Goal: Task Accomplishment & Management: Complete application form

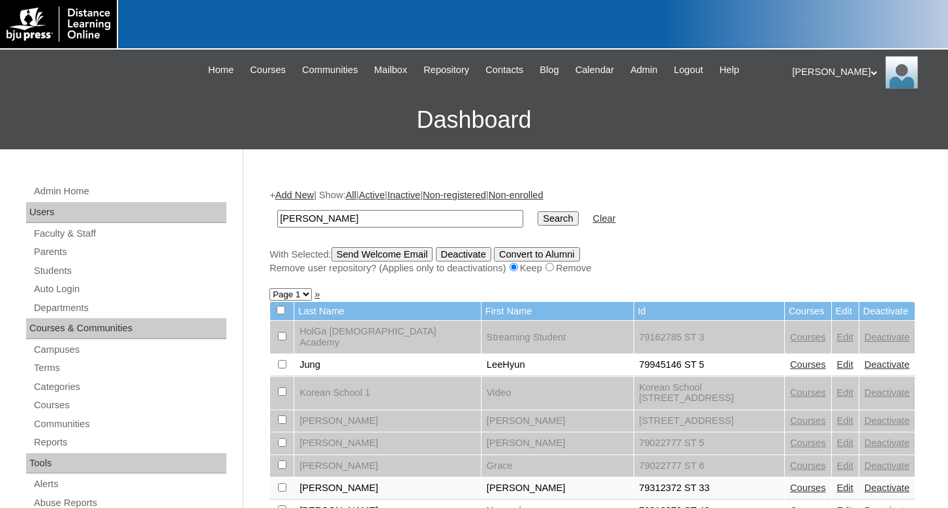
scroll to position [200, 0]
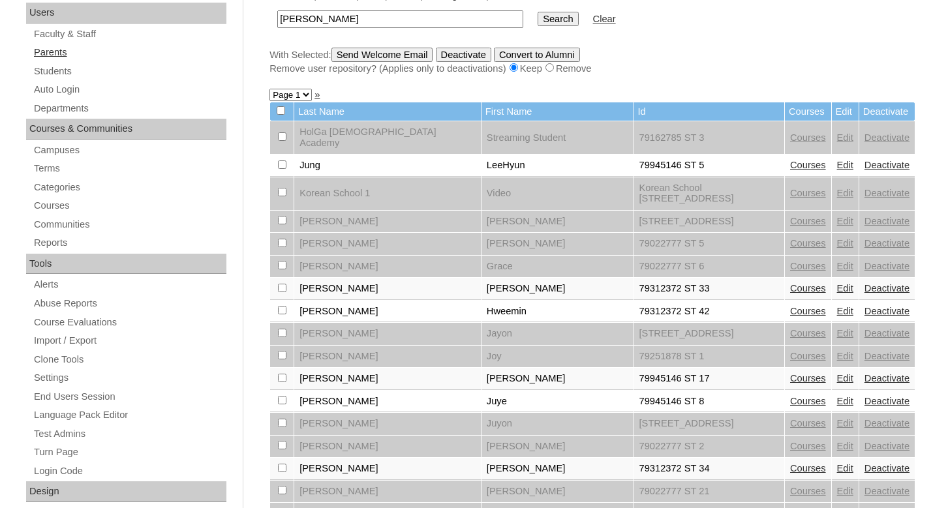
click at [53, 52] on link "Parents" at bounding box center [130, 52] width 194 height 16
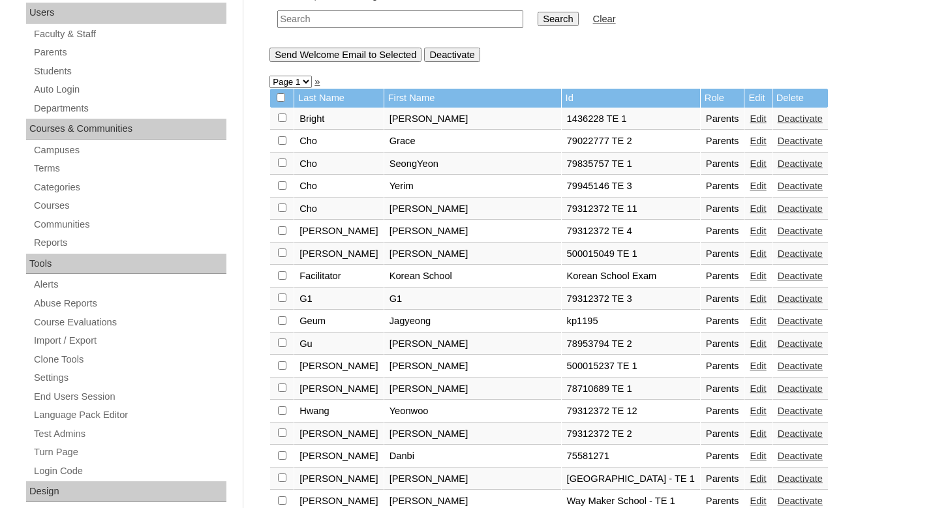
scroll to position [67, 0]
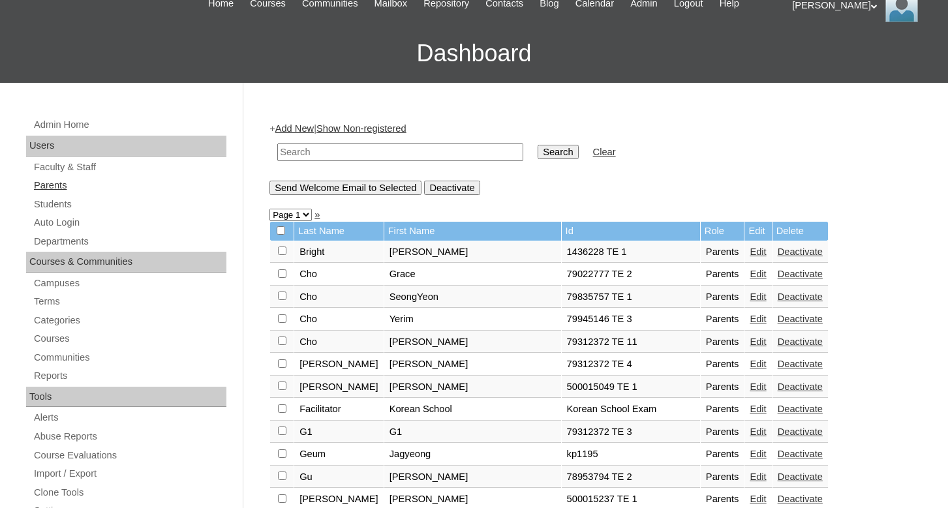
click at [55, 187] on link "Parents" at bounding box center [130, 185] width 194 height 16
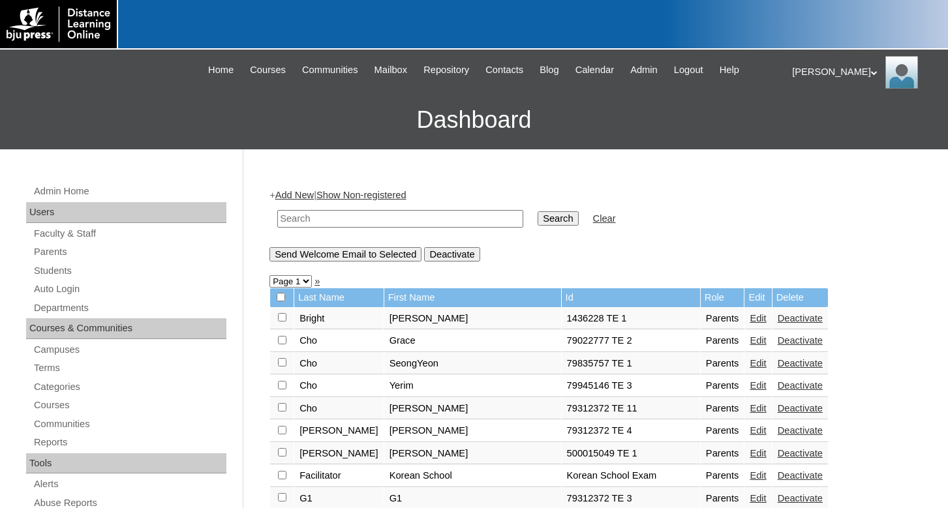
click at [330, 222] on input "text" at bounding box center [400, 219] width 246 height 18
type input "pmjn1227@hanmail.net"
click at [537, 223] on input "Search" at bounding box center [557, 218] width 40 height 14
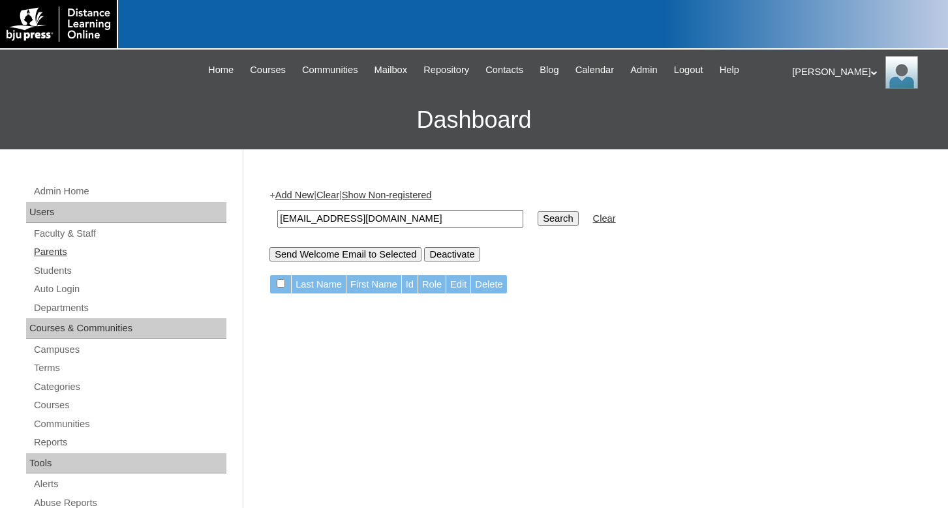
click at [48, 256] on link "Parents" at bounding box center [130, 252] width 194 height 16
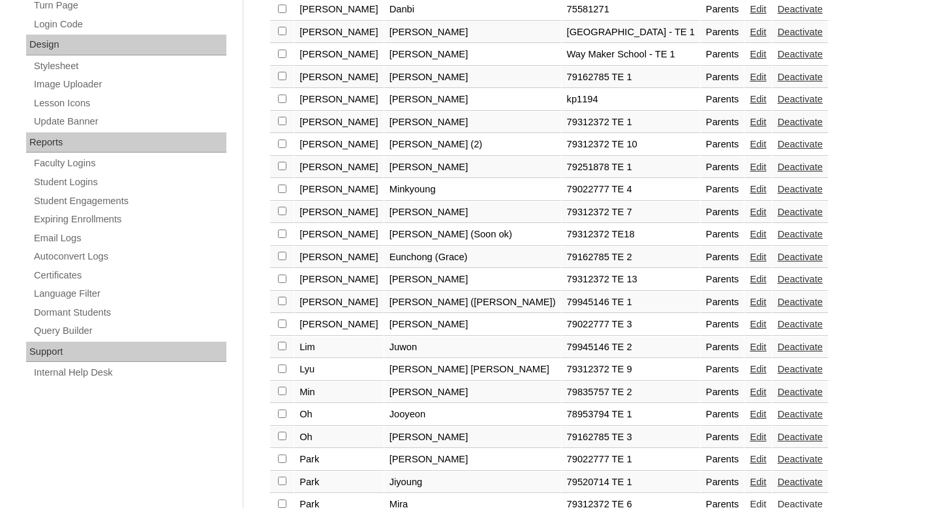
scroll to position [665, 0]
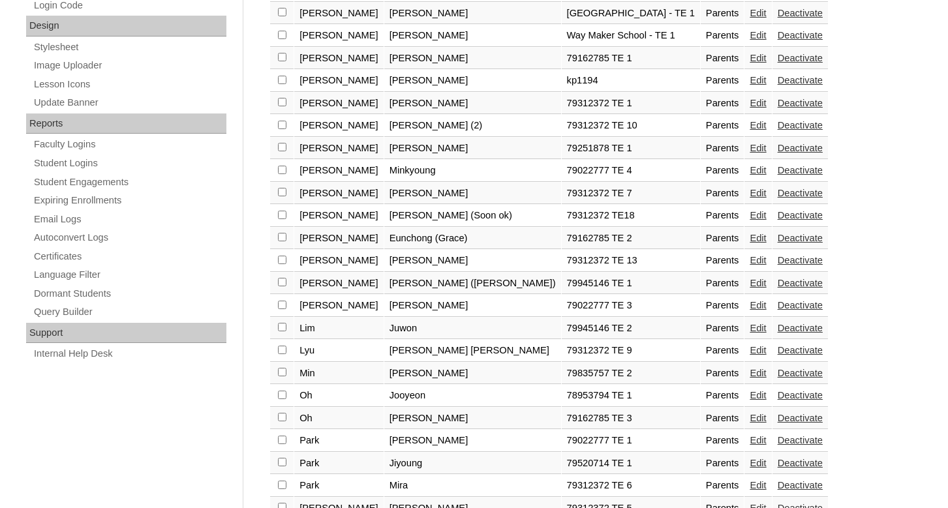
click at [749, 423] on link "Edit" at bounding box center [757, 418] width 16 height 10
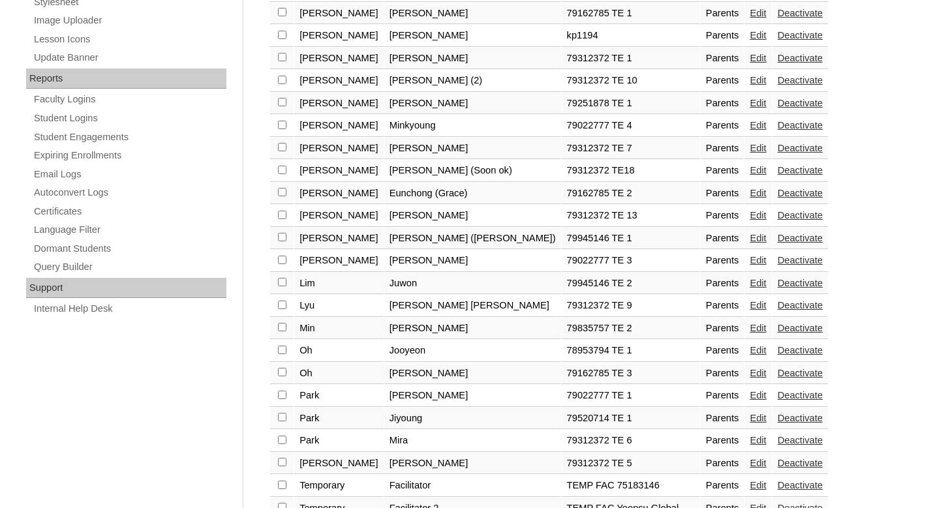
scroll to position [732, 0]
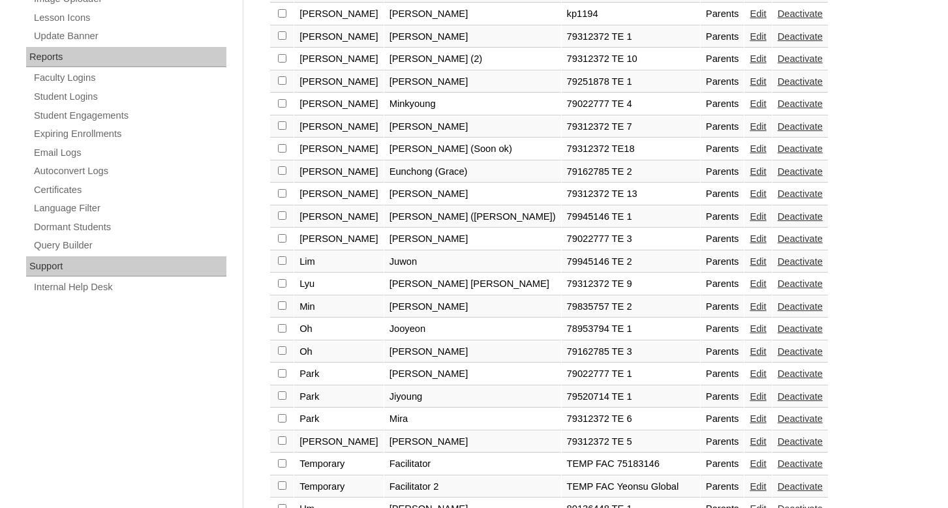
click at [749, 379] on link "Edit" at bounding box center [757, 373] width 16 height 10
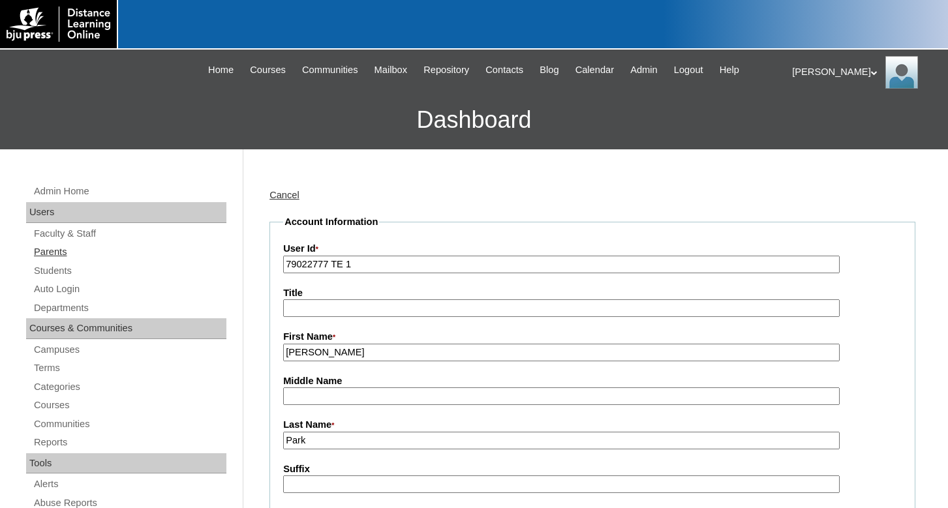
click at [53, 255] on link "Parents" at bounding box center [130, 252] width 194 height 16
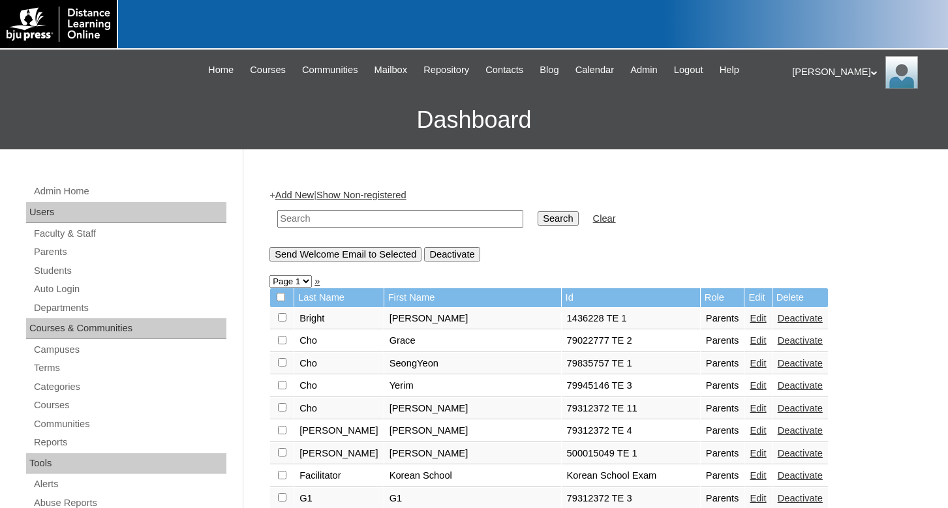
click at [292, 217] on input "text" at bounding box center [400, 219] width 246 height 18
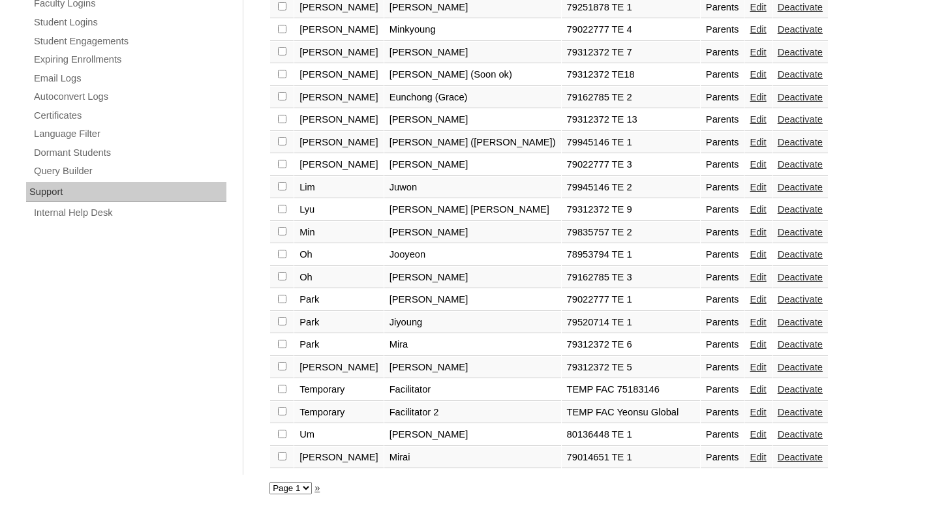
scroll to position [826, 0]
type input "79312372"
click at [269, 482] on select "Page 1" at bounding box center [290, 488] width 42 height 12
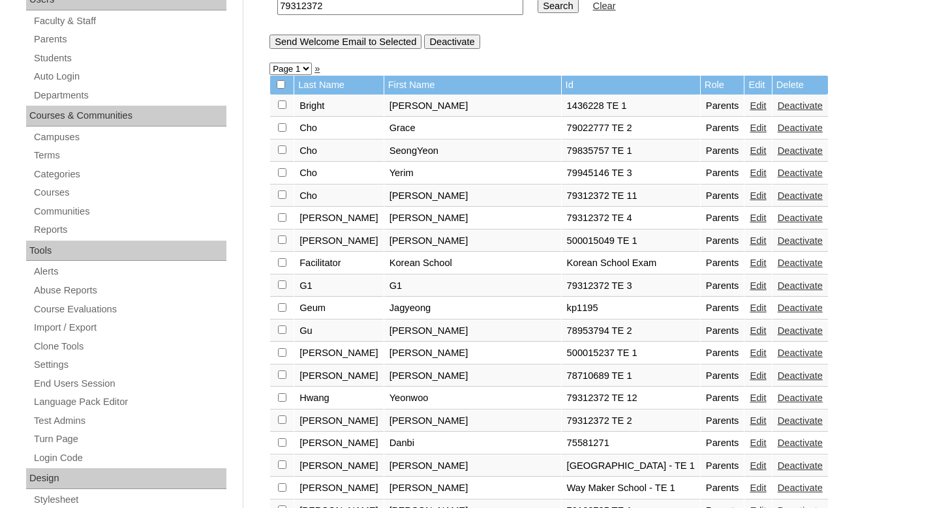
scroll to position [94, 0]
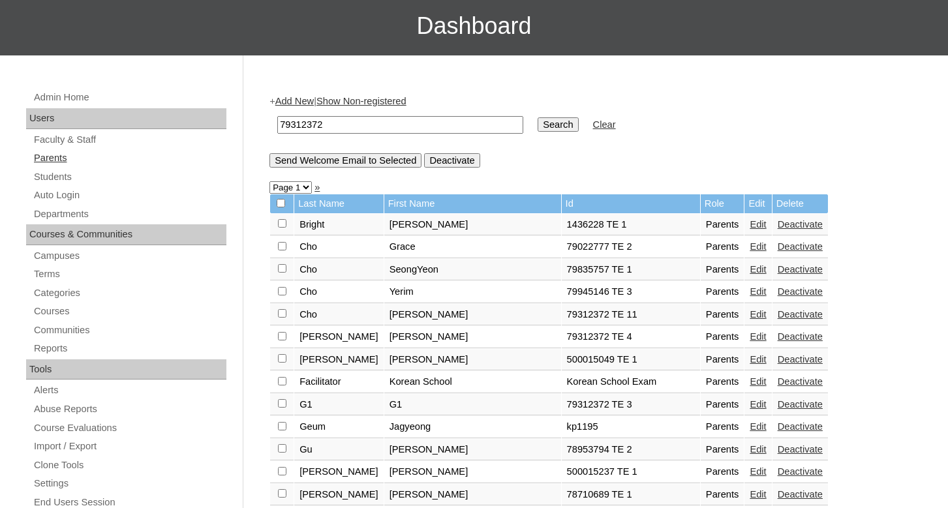
click at [59, 158] on link "Parents" at bounding box center [130, 158] width 194 height 16
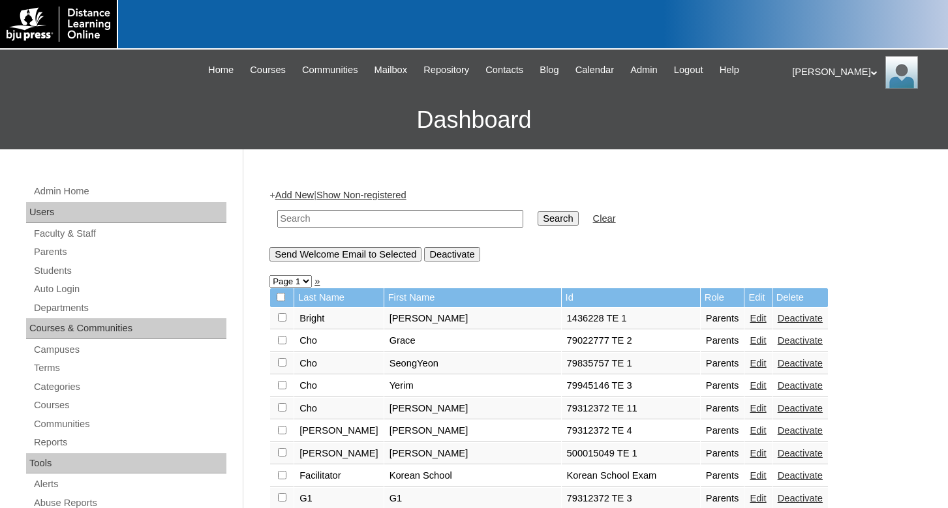
click at [308, 198] on link "Add New" at bounding box center [294, 195] width 38 height 10
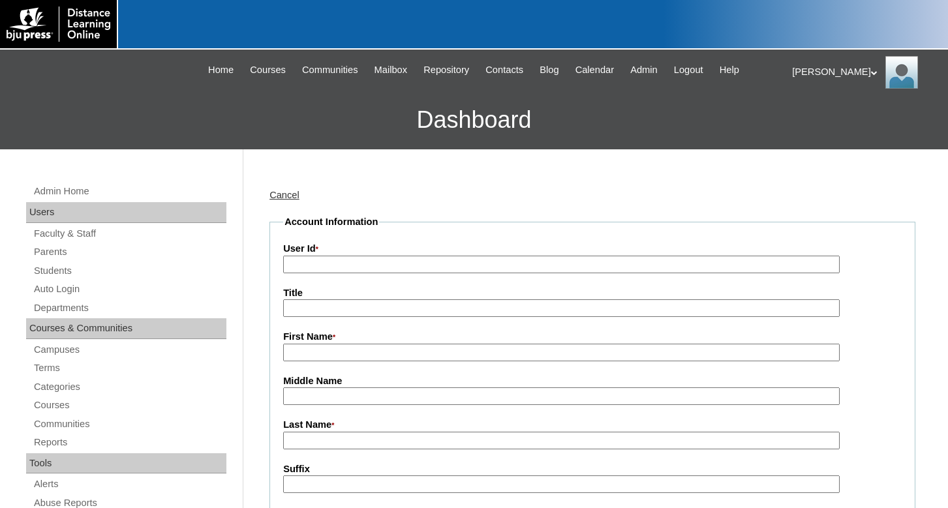
click at [322, 263] on input "User Id *" at bounding box center [561, 265] width 556 height 18
type input "79312372 TE 14"
click at [353, 356] on input "First Name *" at bounding box center [561, 353] width 556 height 18
type input "Mijin"
type input "Park"
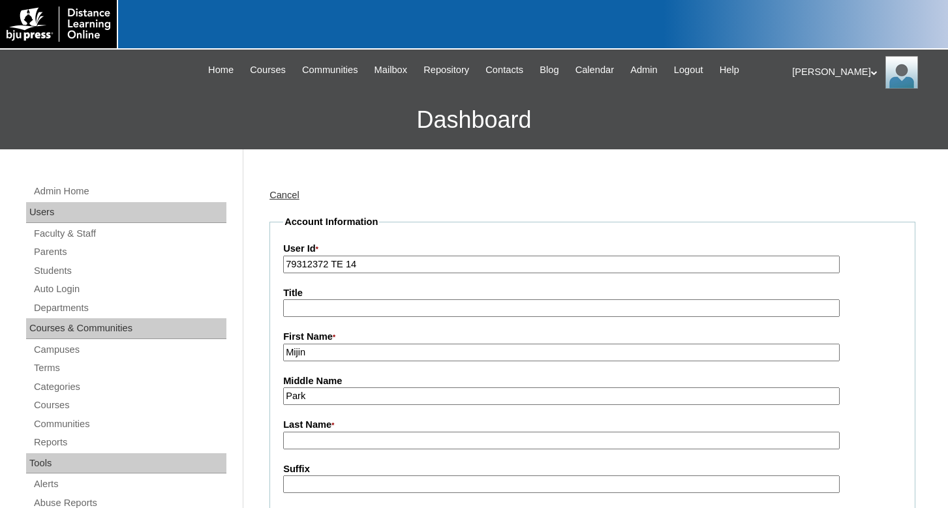
drag, startPoint x: 325, startPoint y: 393, endPoint x: 283, endPoint y: 398, distance: 42.1
click at [283, 398] on input "Park" at bounding box center [561, 396] width 556 height 18
click at [310, 445] on input "Last Name *" at bounding box center [561, 441] width 556 height 18
paste input "Park"
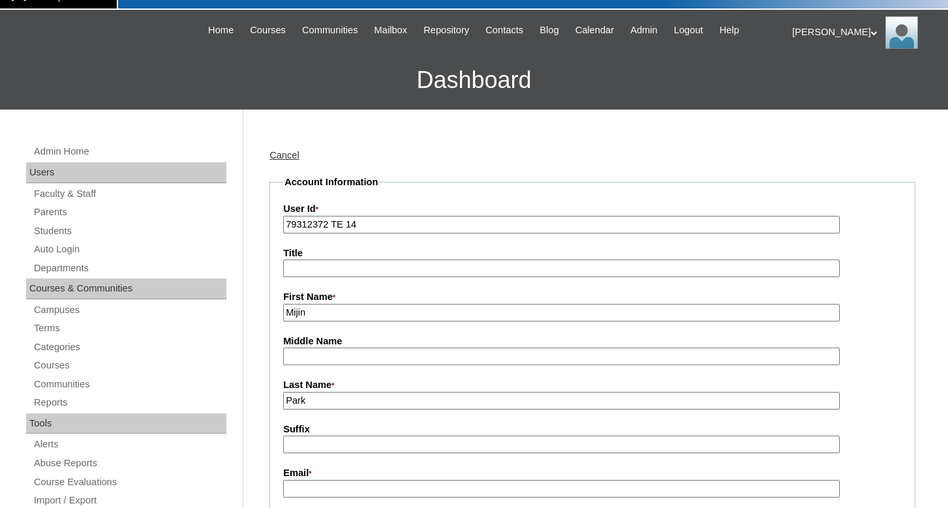
scroll to position [67, 0]
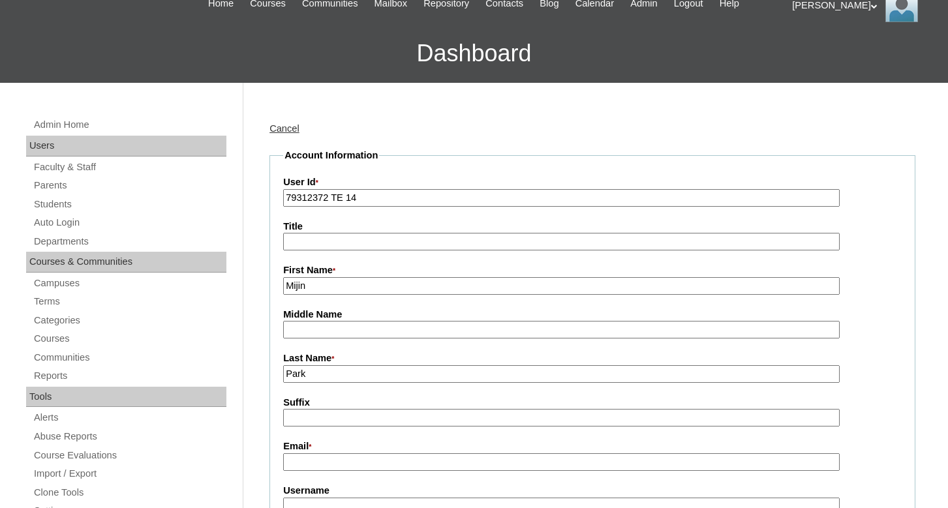
type input "Park"
click at [333, 460] on input "Email *" at bounding box center [561, 462] width 556 height 18
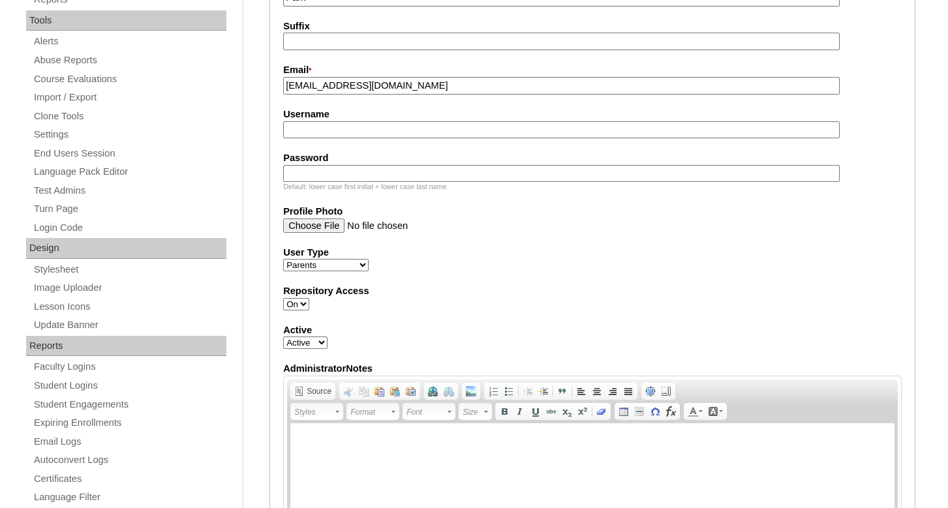
scroll to position [466, 0]
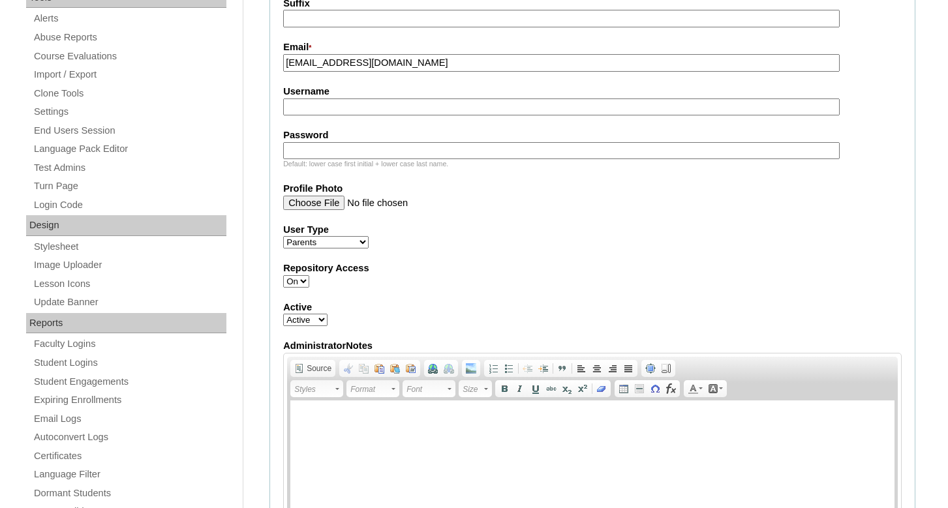
type input "[EMAIL_ADDRESS][DOMAIN_NAME]"
click at [319, 411] on html at bounding box center [592, 465] width 604 height 130
click at [329, 420] on p "8/18/24 Kintive Ch Acad" at bounding box center [592, 420] width 578 height 14
click at [410, 418] on p "8/18/25 Kintive Ch Acad" at bounding box center [592, 420] width 578 height 14
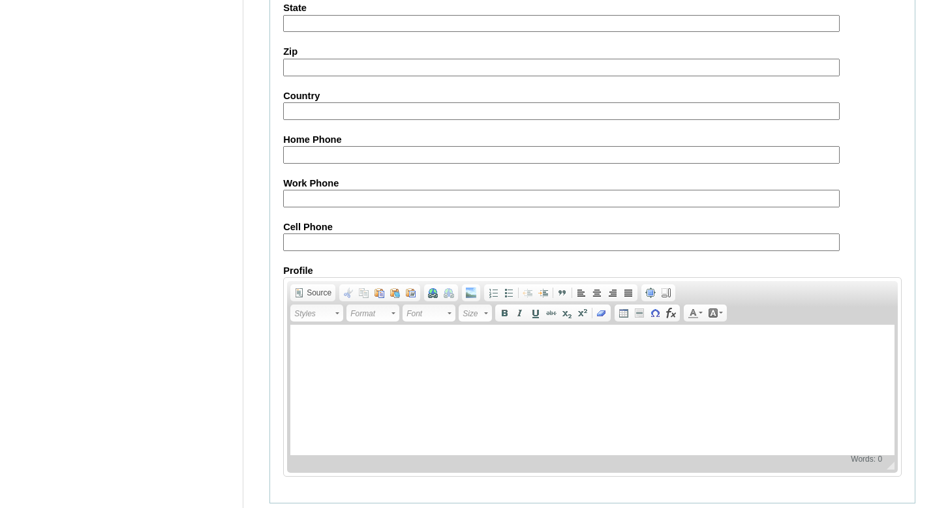
scroll to position [1263, 0]
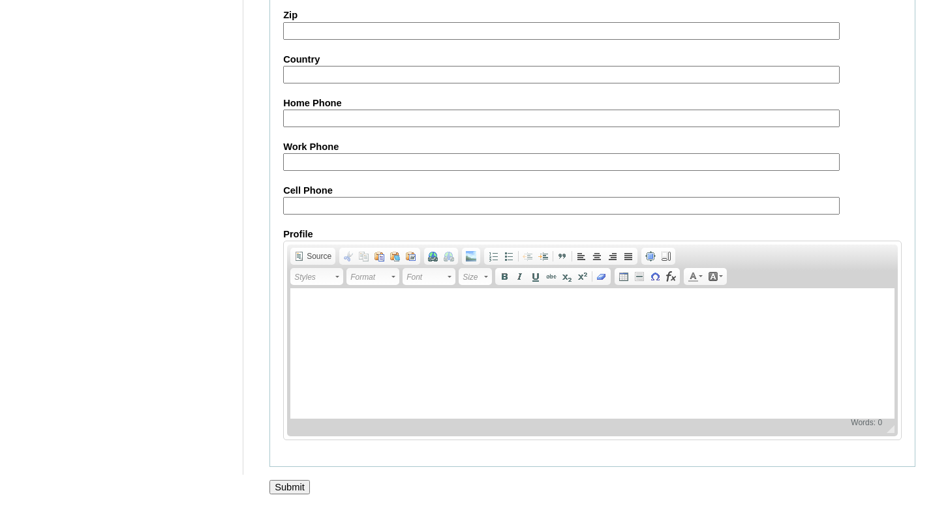
click at [290, 487] on input "Submit" at bounding box center [289, 487] width 40 height 14
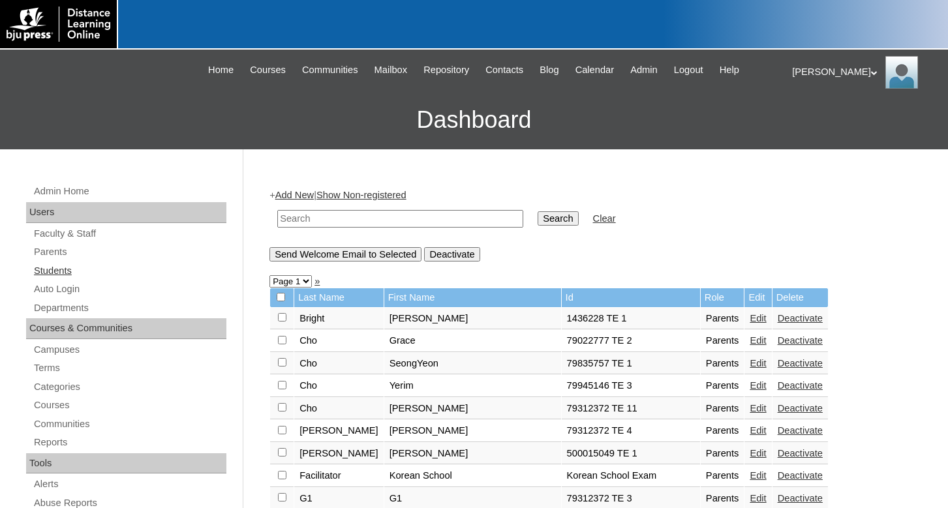
click at [56, 267] on link "Students" at bounding box center [130, 271] width 194 height 16
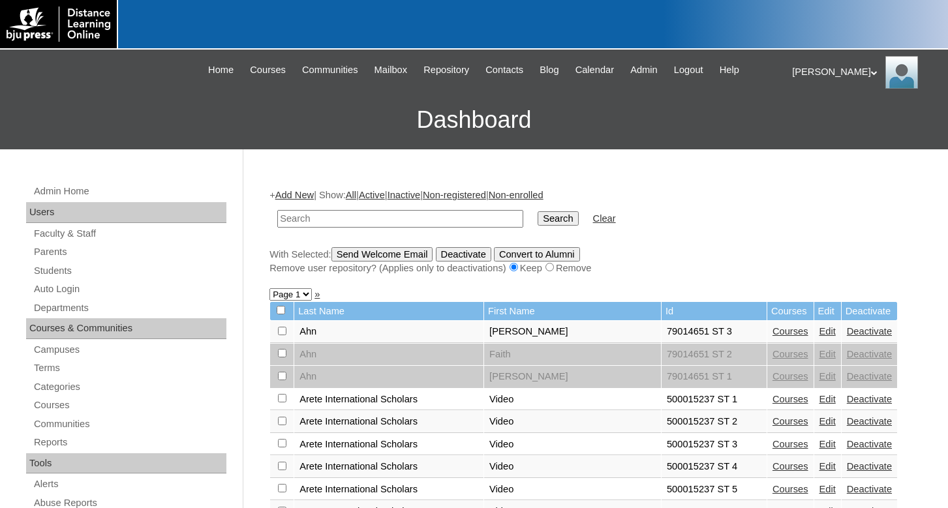
click at [322, 222] on input "text" at bounding box center [400, 219] width 246 height 18
type input "sunyul5808@gmail.com"
click at [537, 211] on input "Search" at bounding box center [557, 218] width 40 height 14
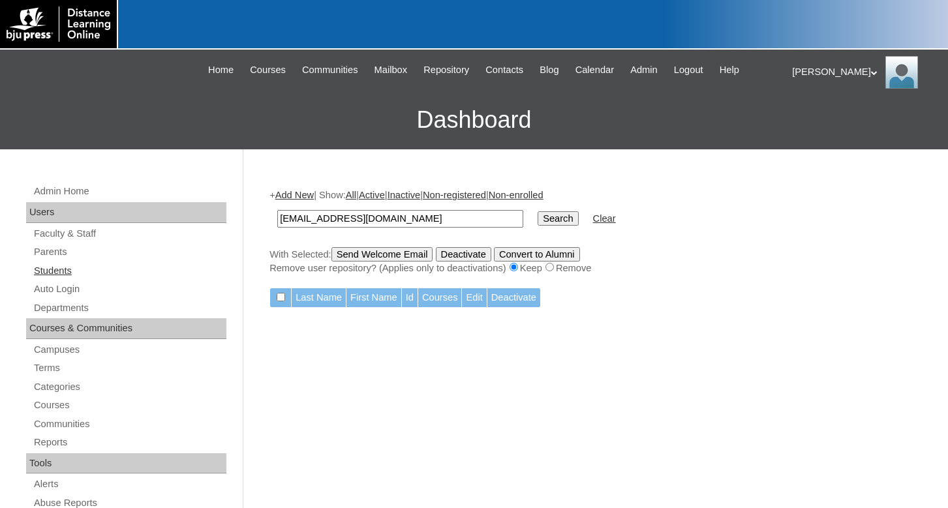
click at [72, 270] on link "Students" at bounding box center [130, 271] width 194 height 16
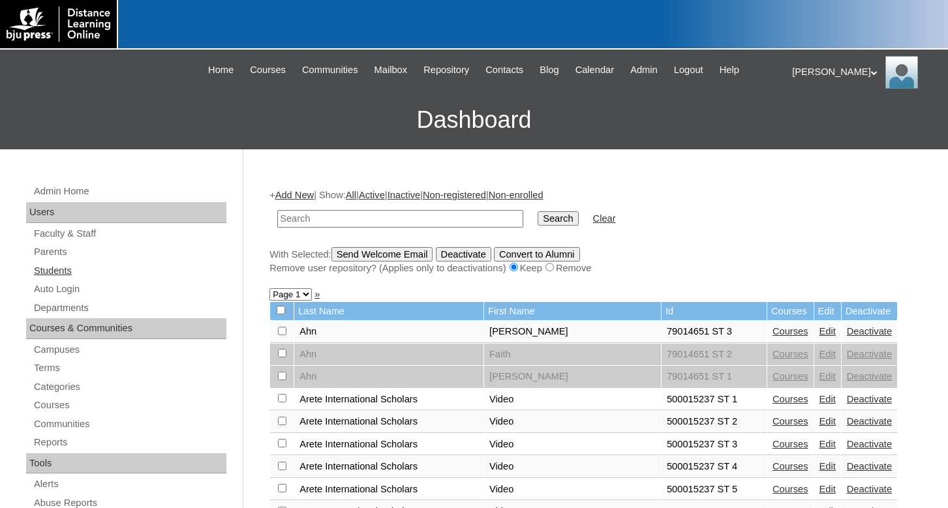
click at [65, 270] on link "Students" at bounding box center [130, 271] width 194 height 16
click at [301, 218] on input "text" at bounding box center [400, 219] width 246 height 18
type input "79312372"
click at [537, 211] on input "Search" at bounding box center [557, 218] width 40 height 14
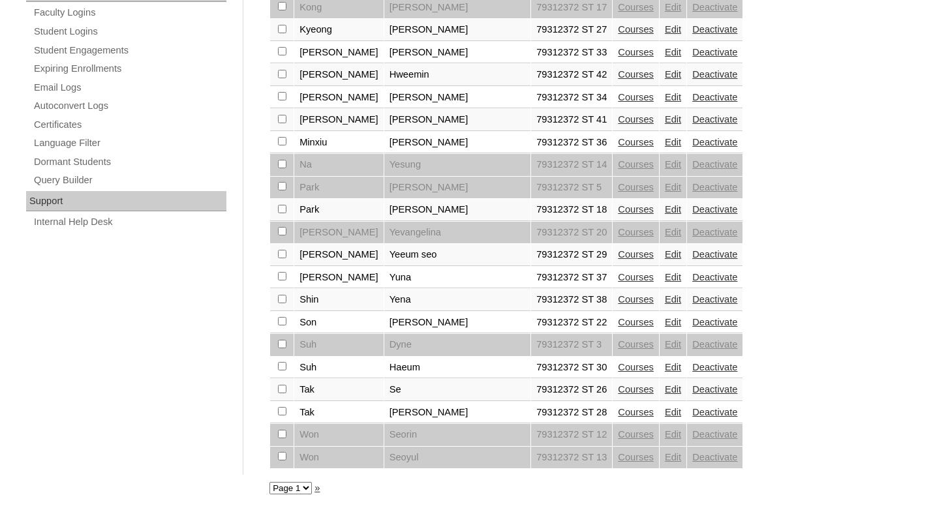
scroll to position [817, 0]
click at [269, 482] on select "Page 1" at bounding box center [290, 488] width 42 height 12
click at [308, 482] on select "Page 1" at bounding box center [290, 488] width 42 height 12
click at [269, 482] on select "Page 1" at bounding box center [290, 488] width 42 height 12
click at [312, 485] on select "Page 1" at bounding box center [290, 488] width 42 height 12
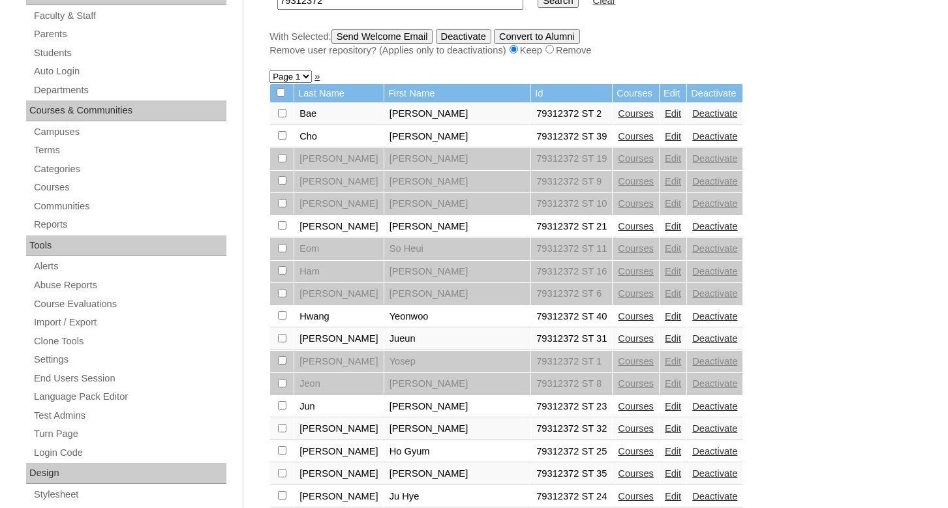
scroll to position [0, 0]
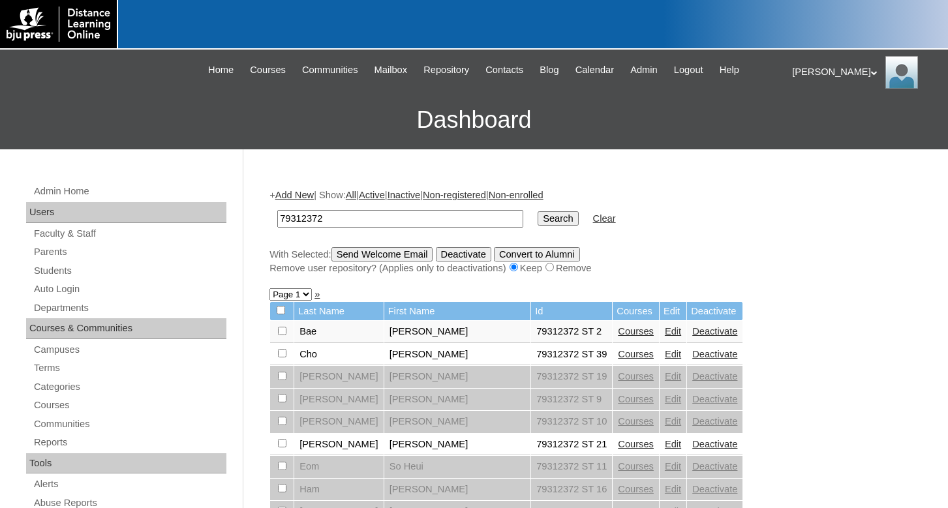
click at [295, 194] on link "Add New" at bounding box center [294, 195] width 38 height 10
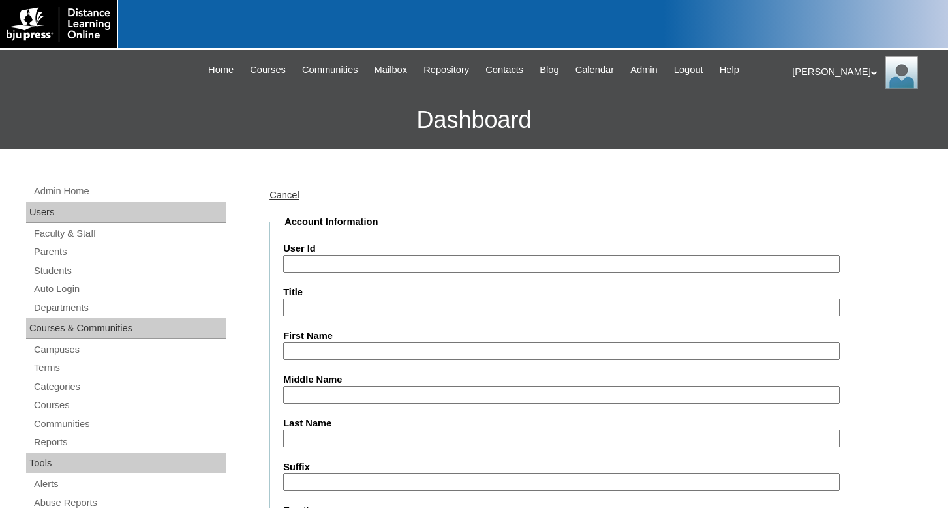
drag, startPoint x: 301, startPoint y: 258, endPoint x: 290, endPoint y: 265, distance: 12.3
click at [299, 259] on input "User Id" at bounding box center [561, 264] width 556 height 18
type input "79312372 ST 43"
click at [325, 346] on input "First Name" at bounding box center [561, 351] width 556 height 18
type input "Sunyul"
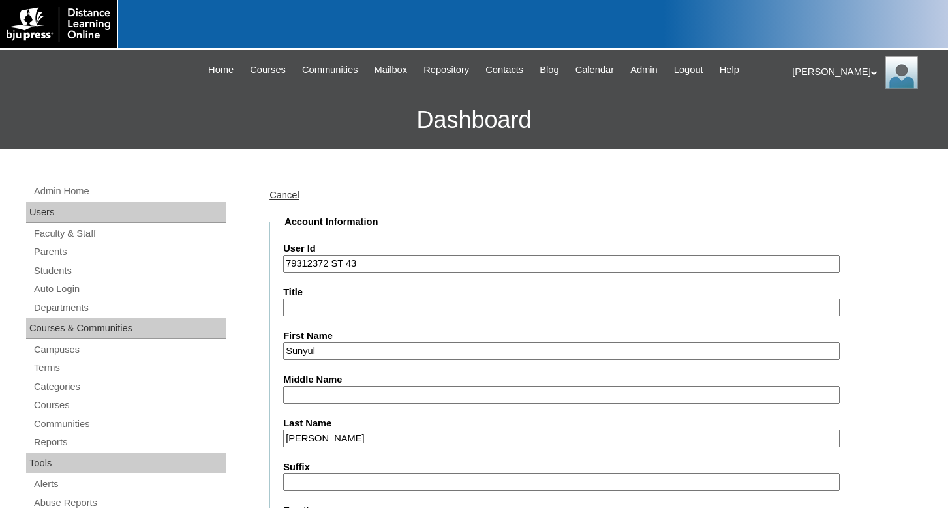
type input "[PERSON_NAME]"
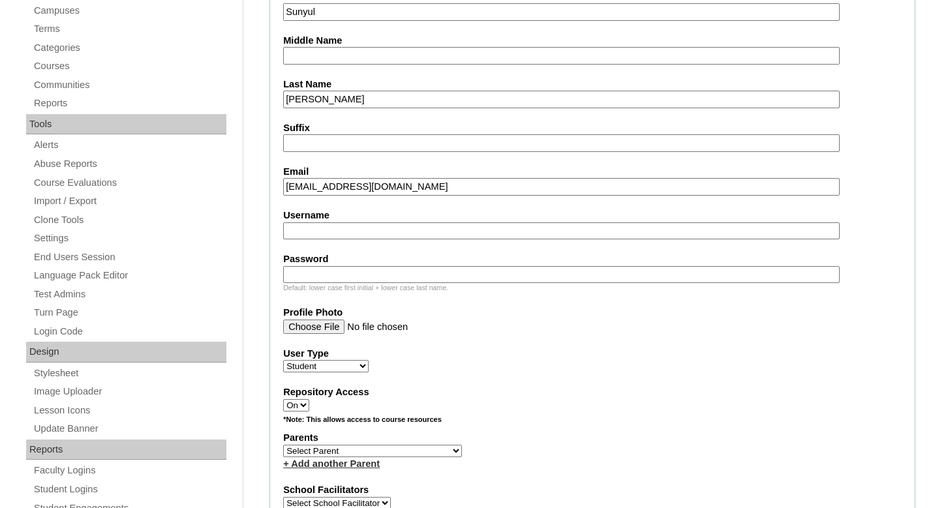
scroll to position [406, 0]
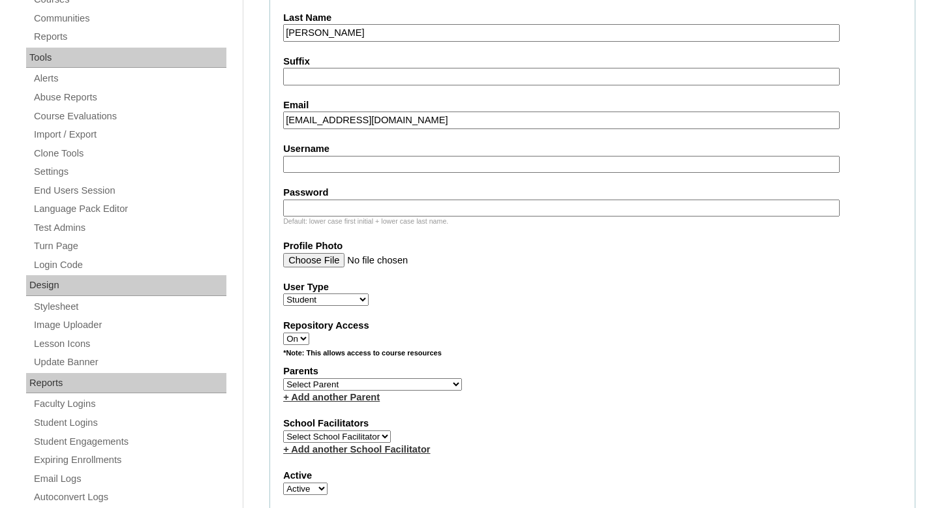
type input "sunyul5808@gmail.com"
click at [283, 378] on select "Select Parent Bright, Jonathan Cho, Grace Cho, SeongYeon Cho, Yerim Cho, Yong J…" at bounding box center [372, 384] width 179 height 12
select select "27596"
click option "Park, Mijin" at bounding box center [0, 0] width 0 height 0
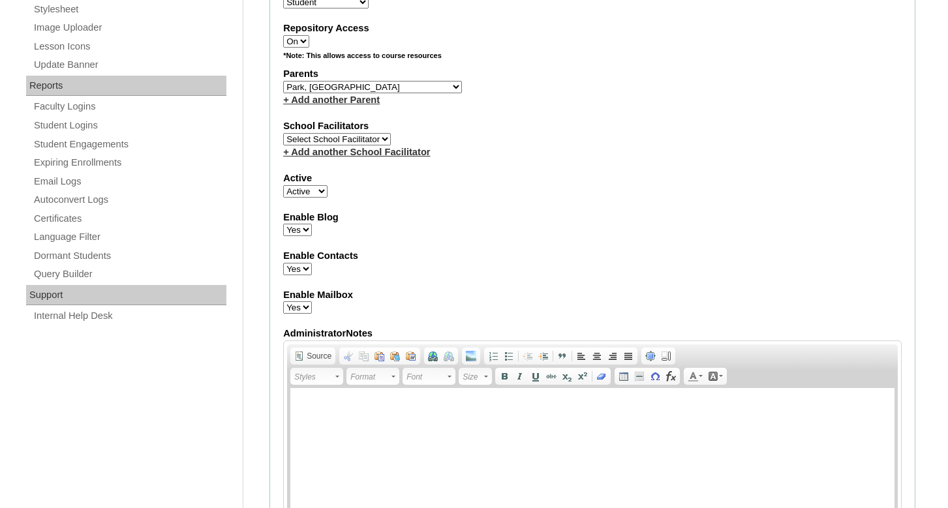
scroll to position [738, 0]
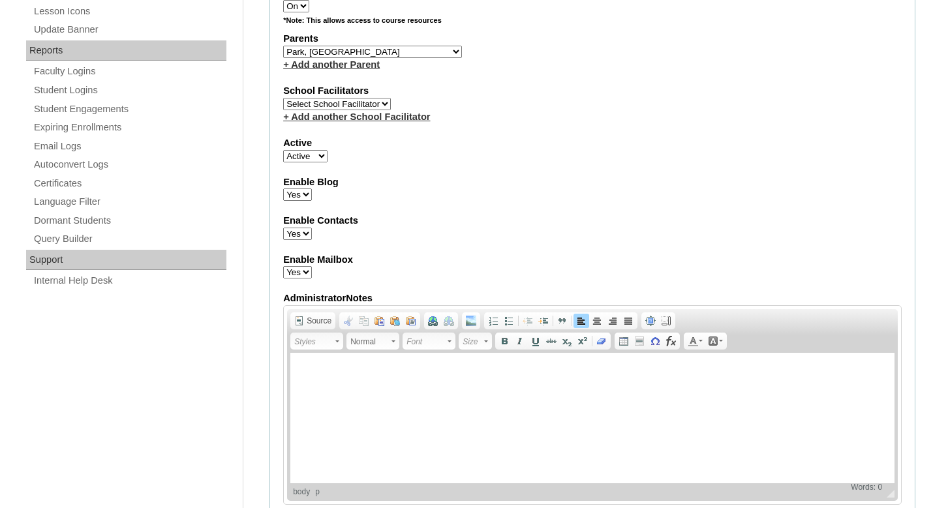
click at [302, 361] on html at bounding box center [592, 417] width 604 height 130
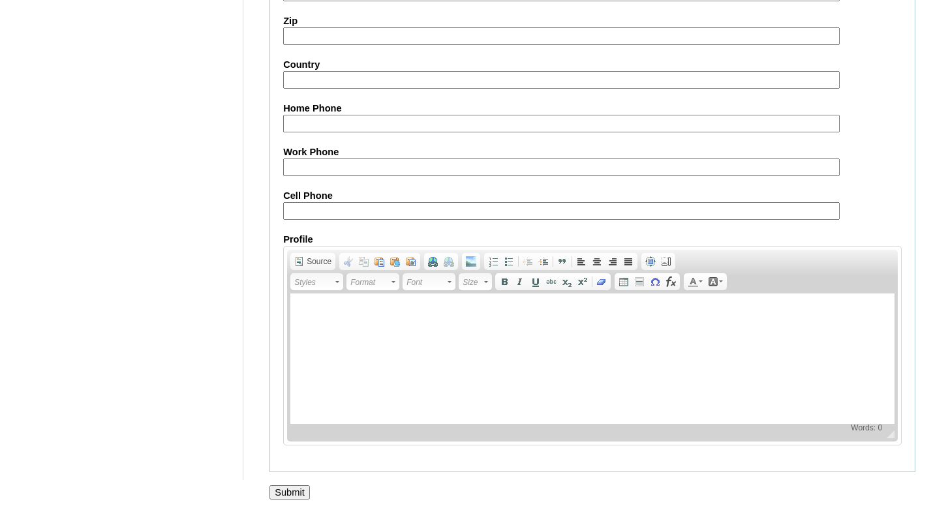
scroll to position [1497, 0]
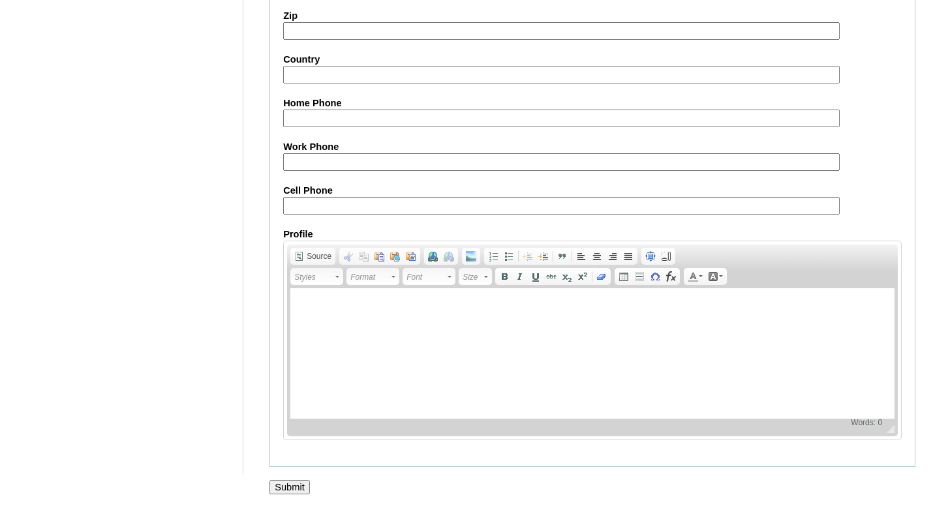
click at [286, 480] on input "Submit" at bounding box center [289, 487] width 40 height 14
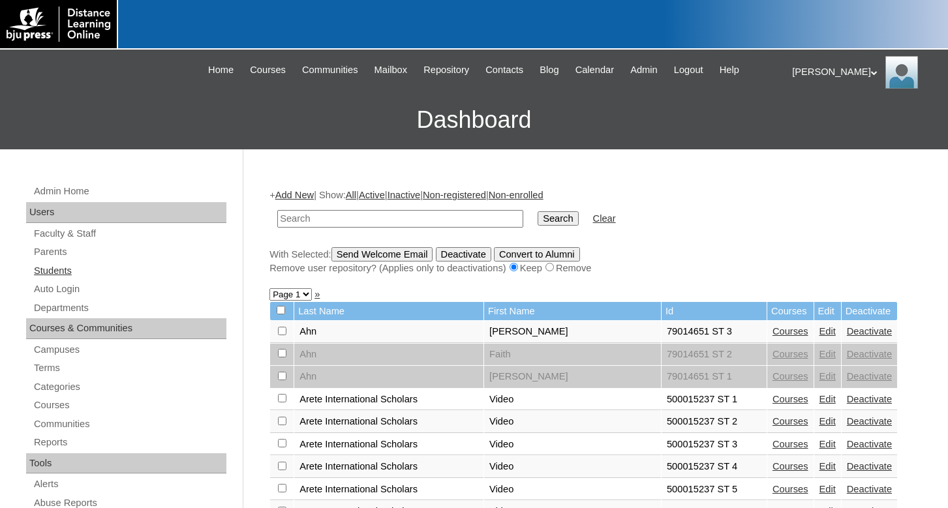
click at [59, 273] on link "Students" at bounding box center [130, 271] width 194 height 16
click at [288, 218] on input "text" at bounding box center [400, 219] width 246 height 18
type input "79312372"
click at [537, 211] on input "Search" at bounding box center [557, 218] width 40 height 14
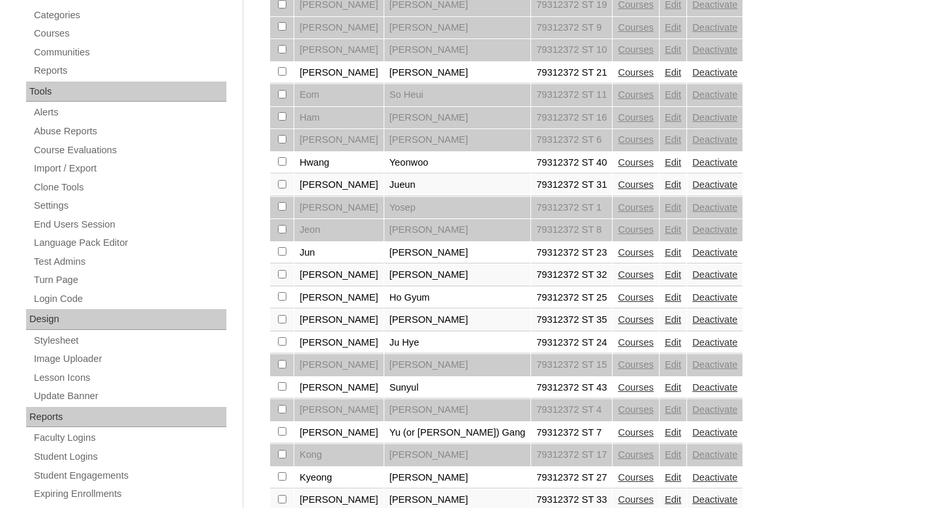
scroll to position [399, 0]
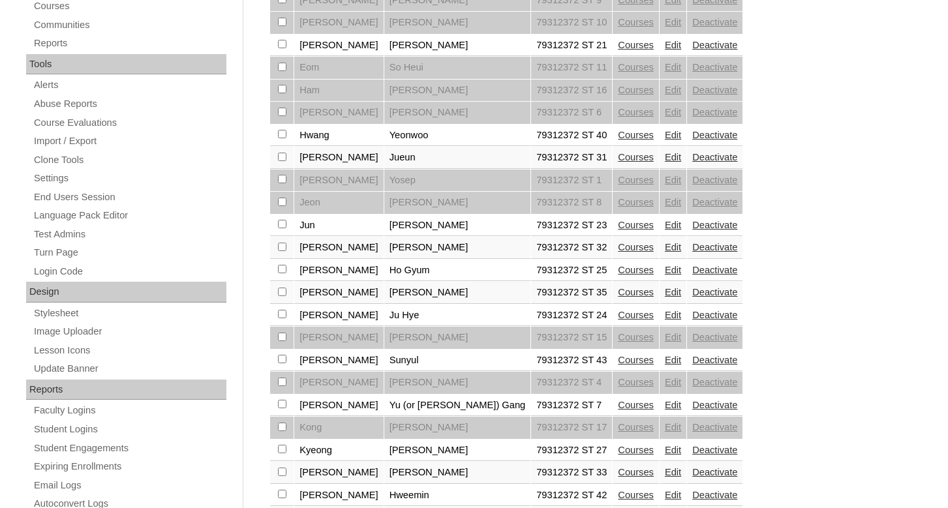
click at [618, 365] on link "Courses" at bounding box center [636, 360] width 36 height 10
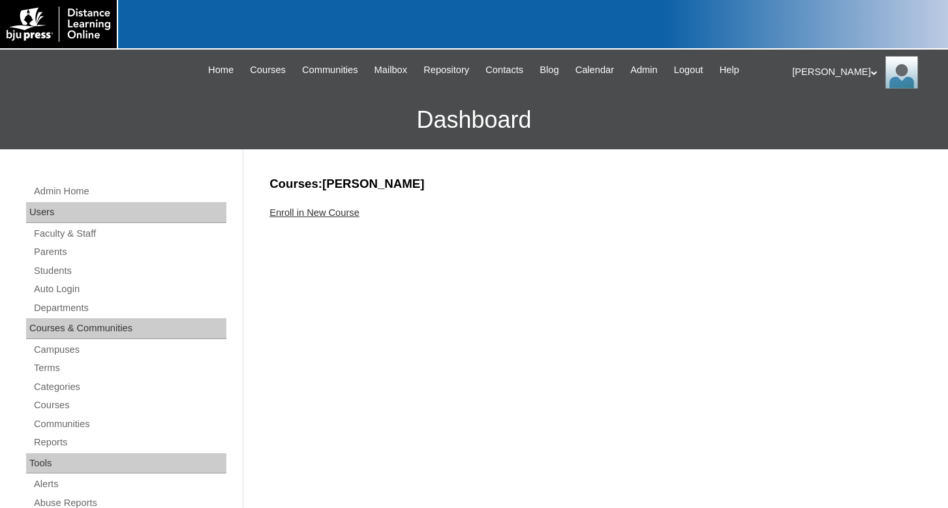
click at [291, 217] on link "Enroll in New Course" at bounding box center [314, 212] width 90 height 10
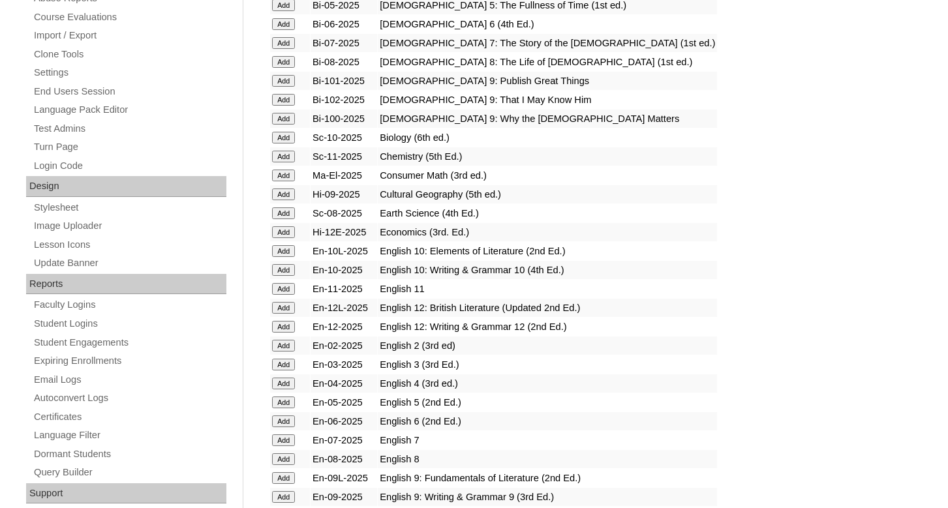
scroll to position [532, 0]
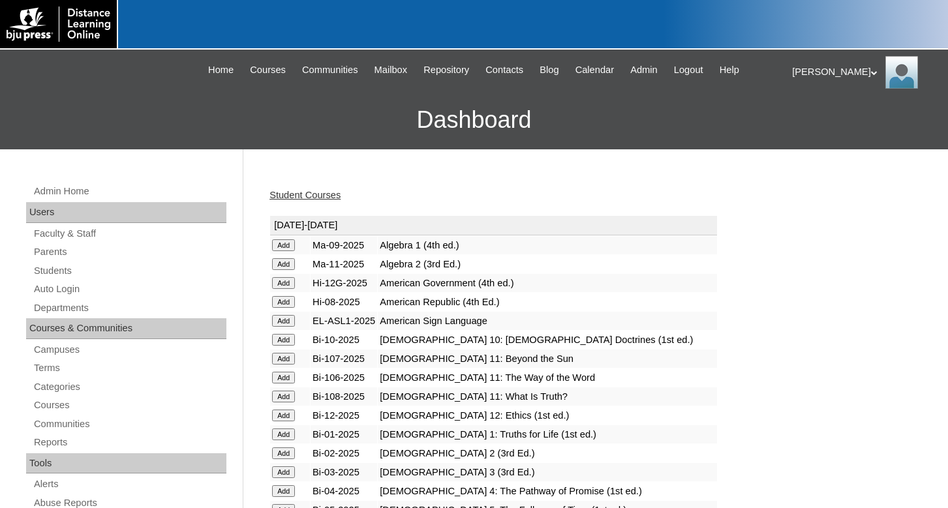
click at [318, 194] on link "Student Courses" at bounding box center [304, 195] width 71 height 10
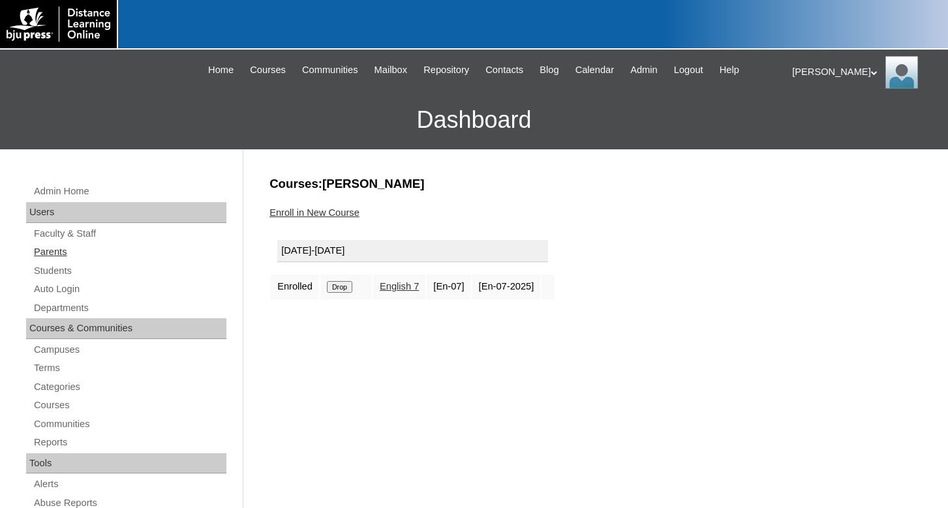
click at [55, 255] on link "Parents" at bounding box center [130, 252] width 194 height 16
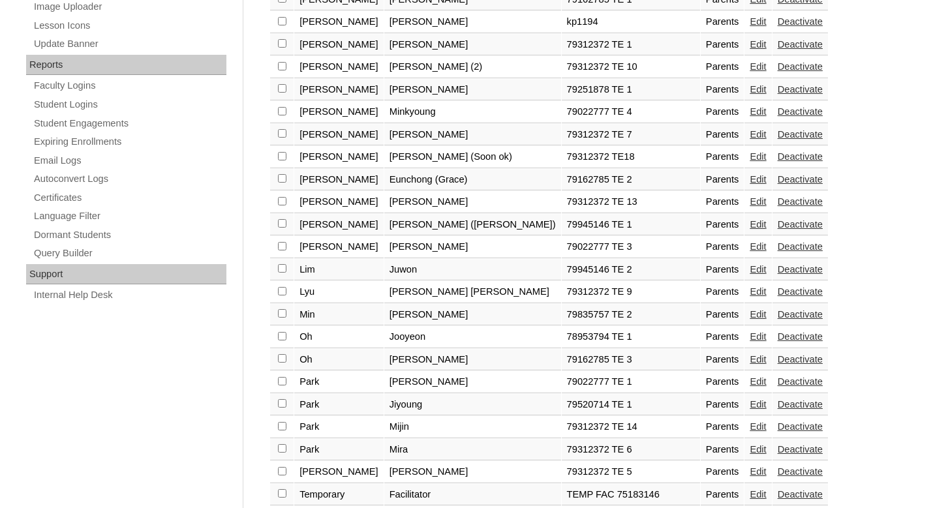
scroll to position [732, 0]
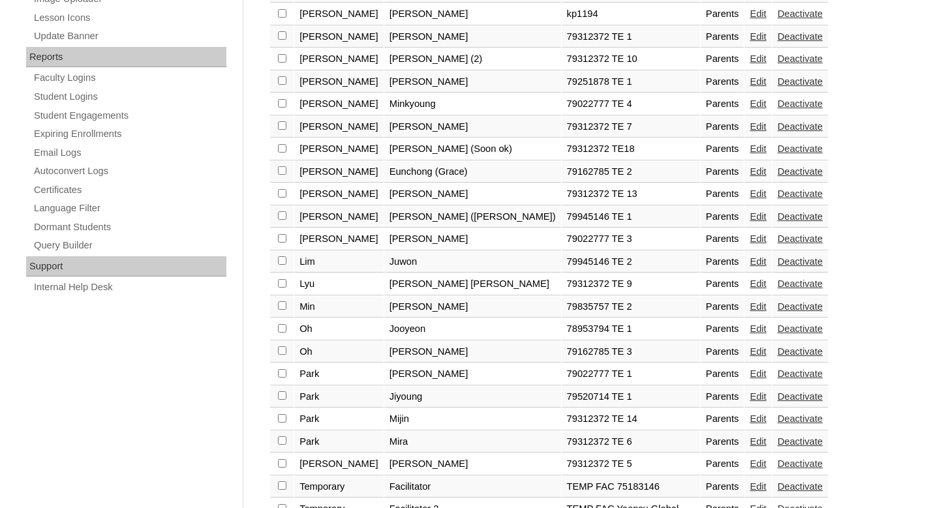
checkbox input "true"
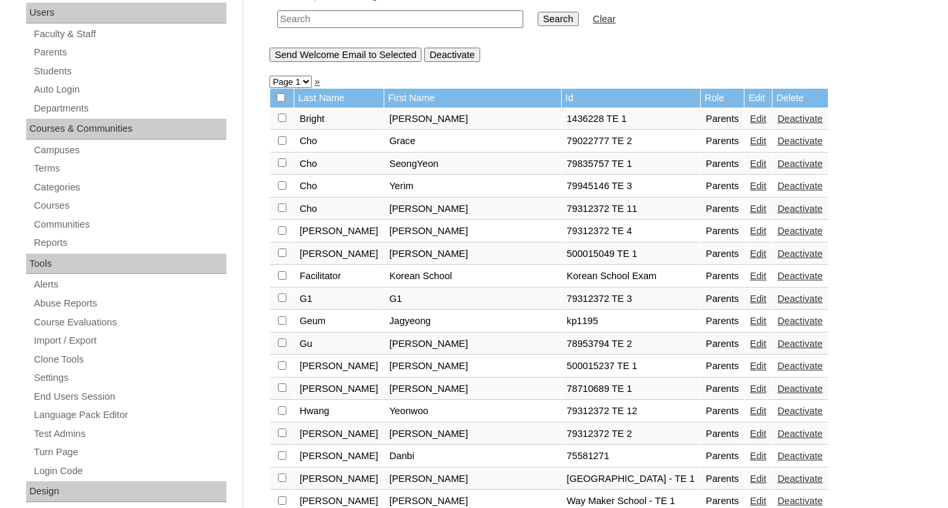
scroll to position [0, 0]
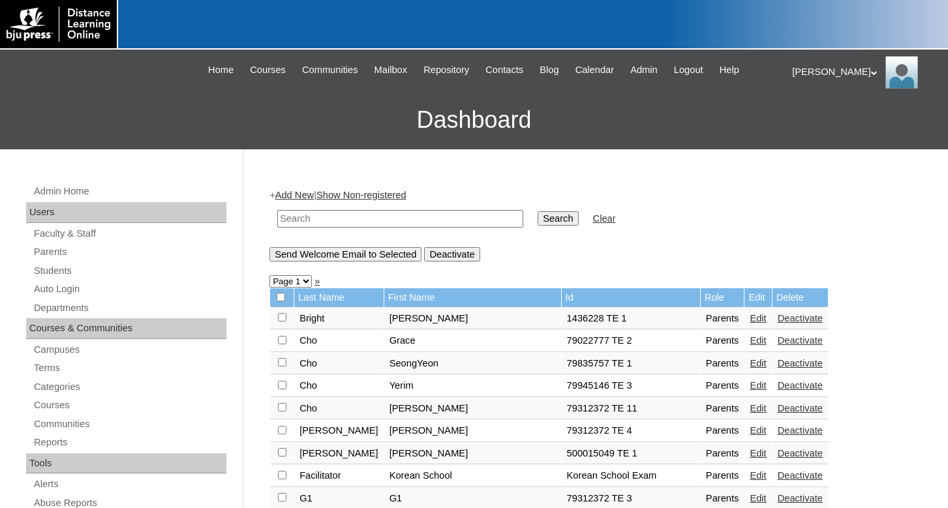
click at [304, 256] on input "Send Welcome Email to Selected" at bounding box center [345, 254] width 152 height 14
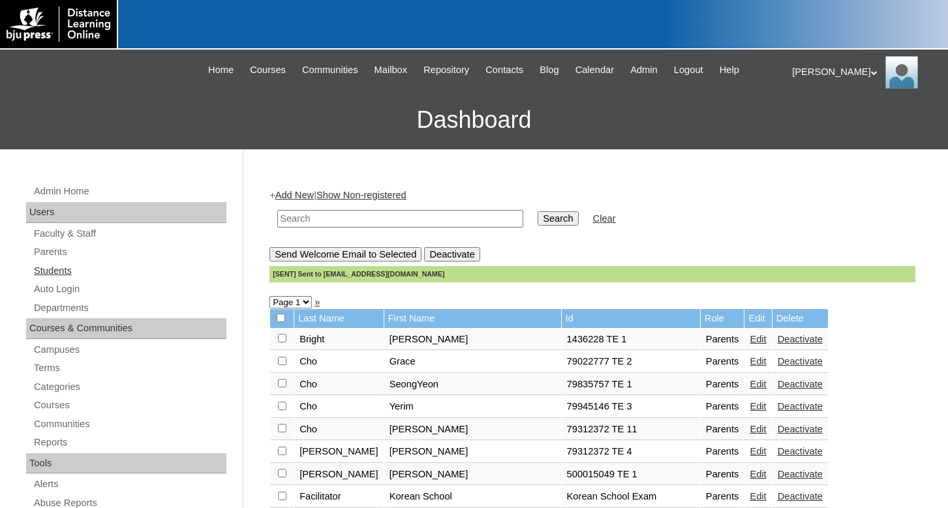
click at [66, 273] on link "Students" at bounding box center [130, 271] width 194 height 16
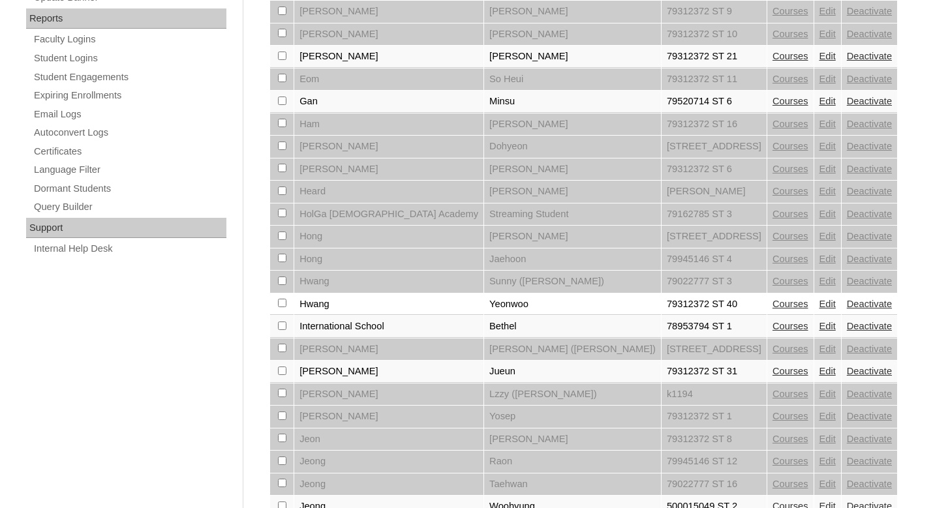
scroll to position [998, 0]
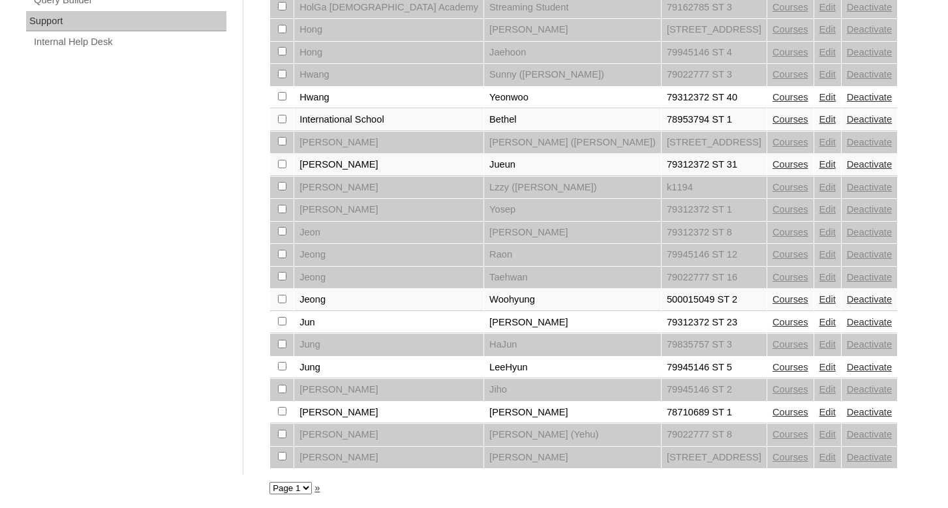
click at [269, 482] on select "Page 1 Page 2 Page 3" at bounding box center [290, 488] width 42 height 12
select select "admin_students.php?page=2"
click option "Page 2" at bounding box center [0, 0] width 0 height 0
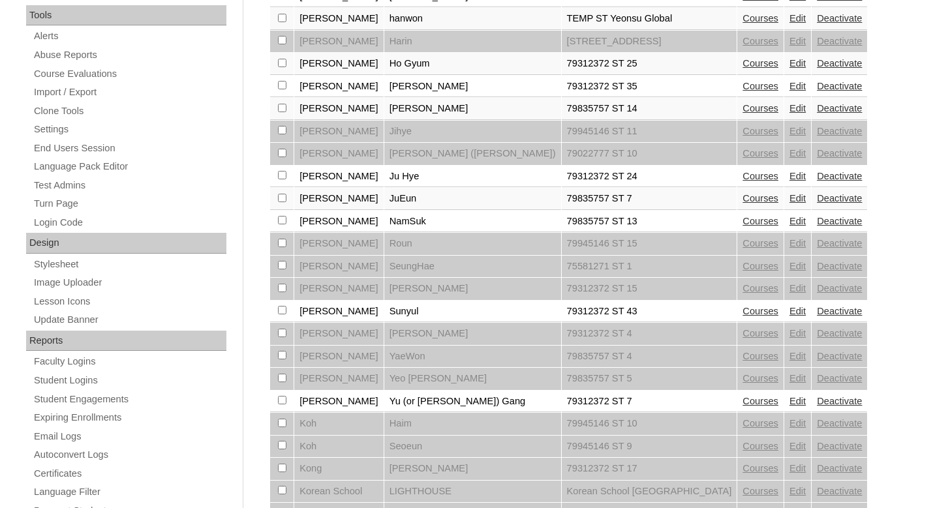
scroll to position [532, 0]
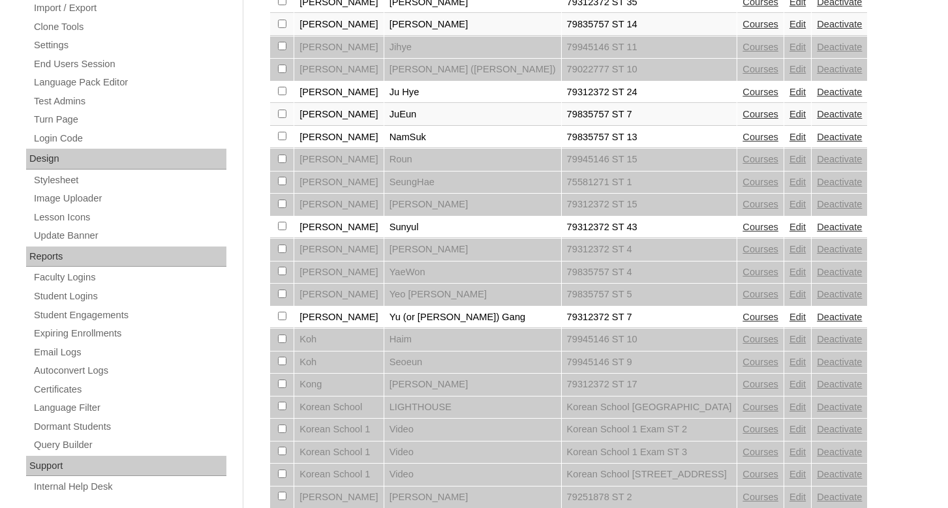
checkbox input "true"
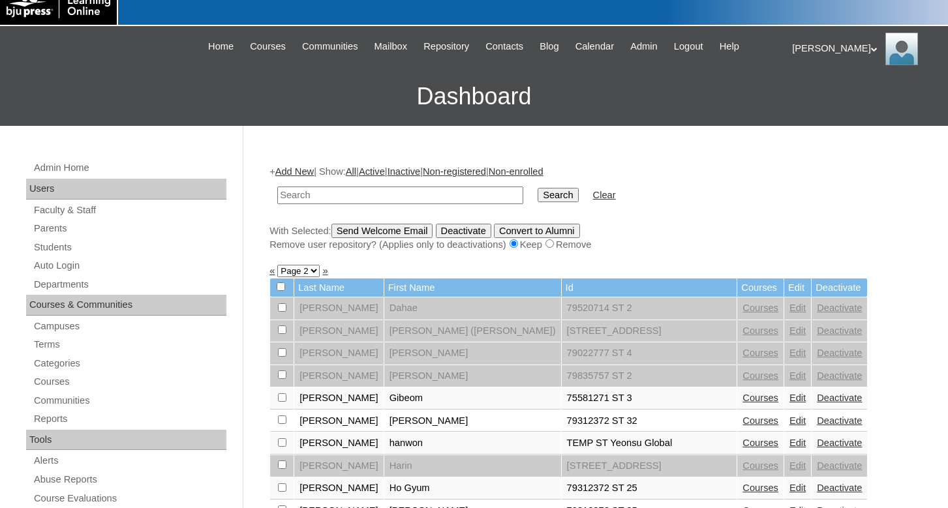
scroll to position [0, 0]
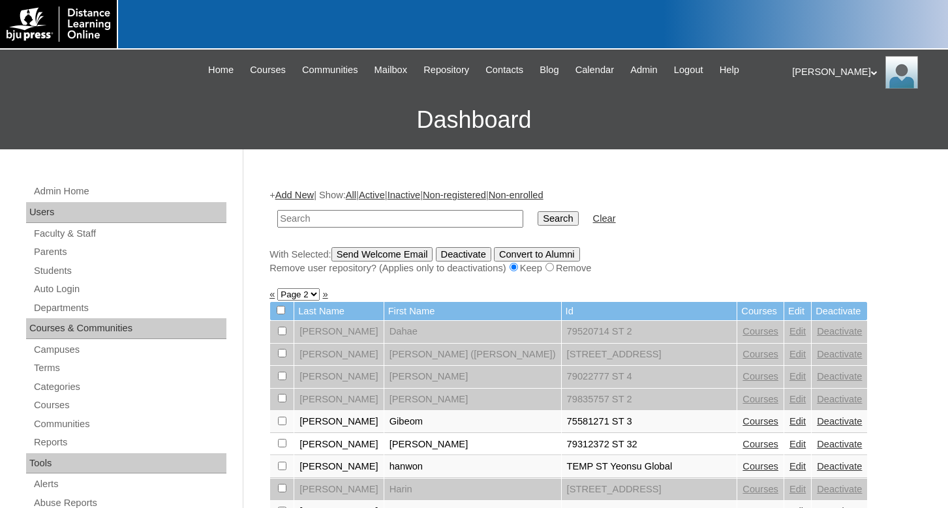
click at [382, 260] on input "Send Welcome Email" at bounding box center [382, 254] width 102 height 14
